Goal: Transaction & Acquisition: Book appointment/travel/reservation

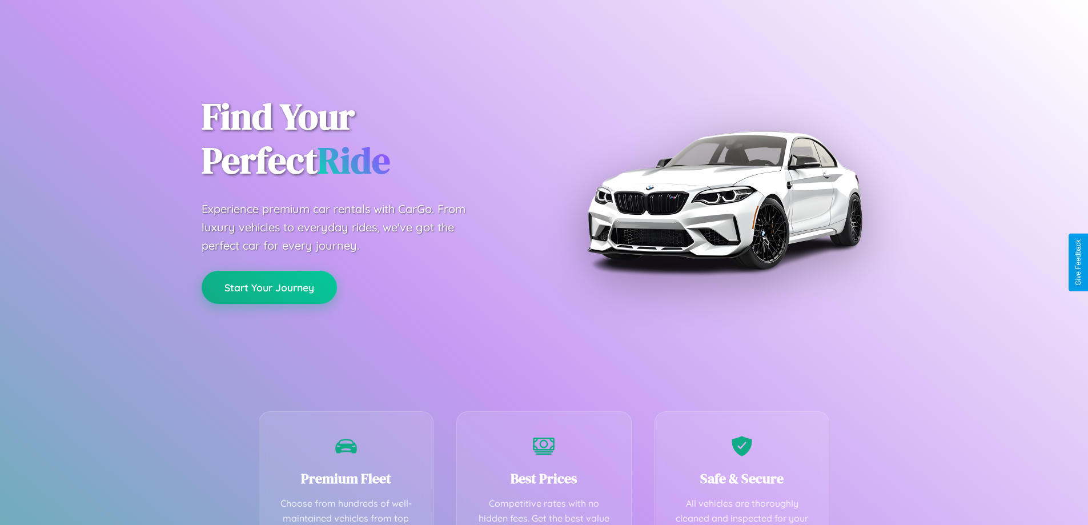
click at [269, 287] on button "Start Your Journey" at bounding box center [269, 287] width 135 height 33
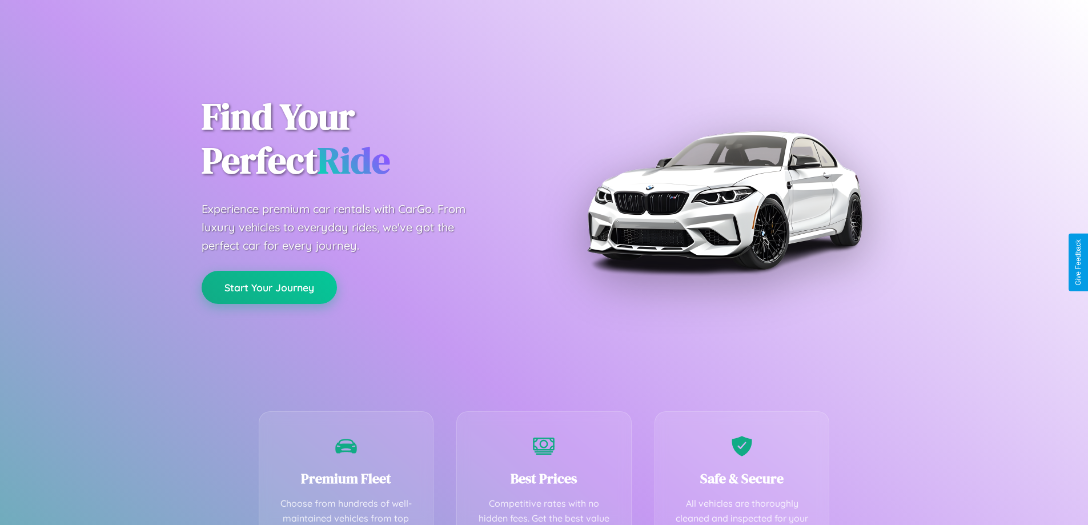
click at [269, 287] on button "Start Your Journey" at bounding box center [269, 287] width 135 height 33
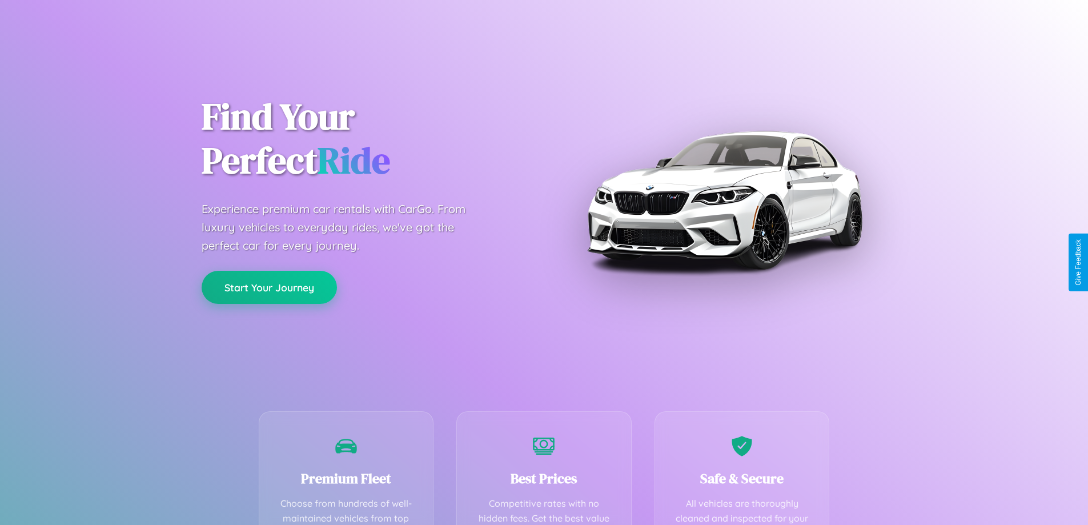
click at [269, 287] on button "Start Your Journey" at bounding box center [269, 287] width 135 height 33
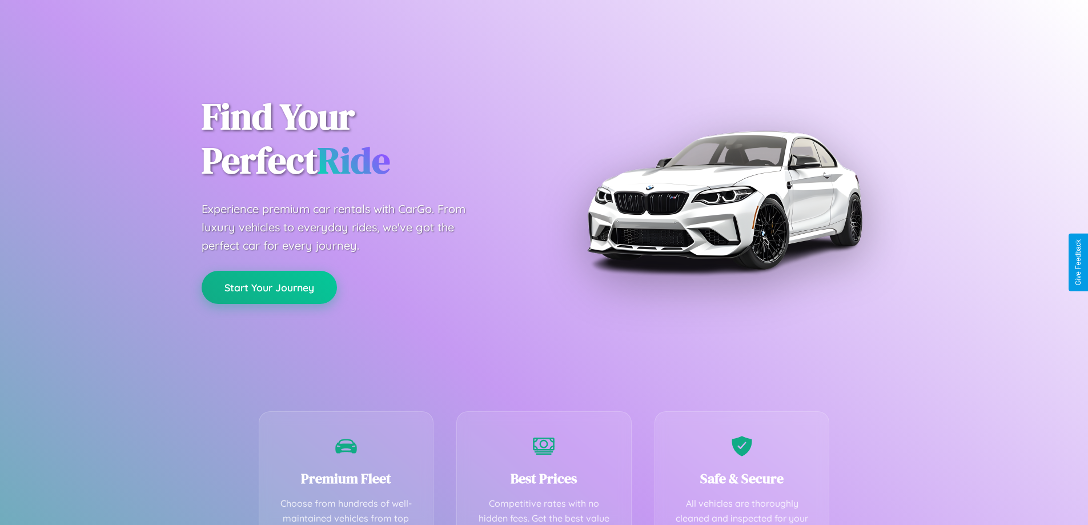
click at [269, 287] on button "Start Your Journey" at bounding box center [269, 287] width 135 height 33
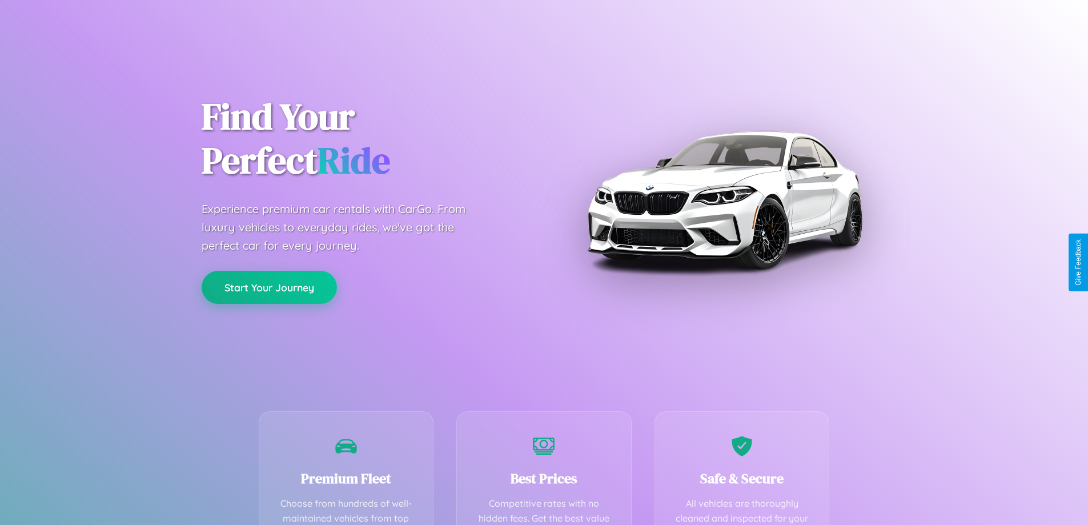
click at [269, 287] on button "Start Your Journey" at bounding box center [269, 287] width 135 height 33
